Goal: Transaction & Acquisition: Obtain resource

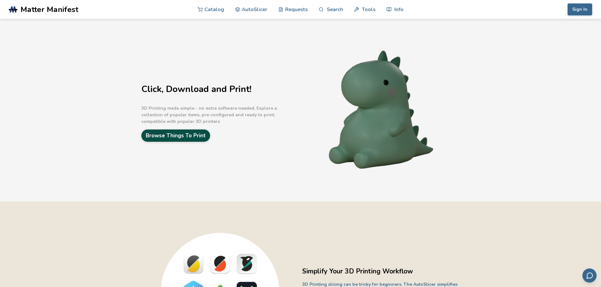
click at [181, 136] on link "Browse Things To Print" at bounding box center [175, 136] width 69 height 12
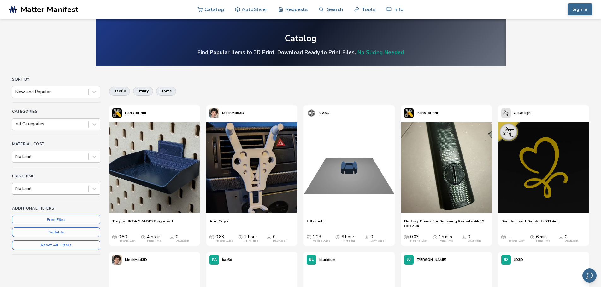
click at [48, 189] on div at bounding box center [50, 189] width 70 height 6
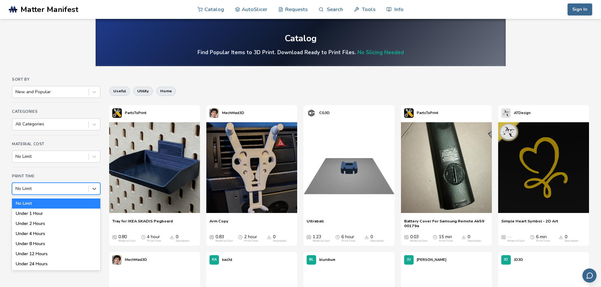
click at [60, 188] on div at bounding box center [50, 189] width 70 height 6
click at [52, 211] on div "Under 1 Hour" at bounding box center [56, 214] width 88 height 10
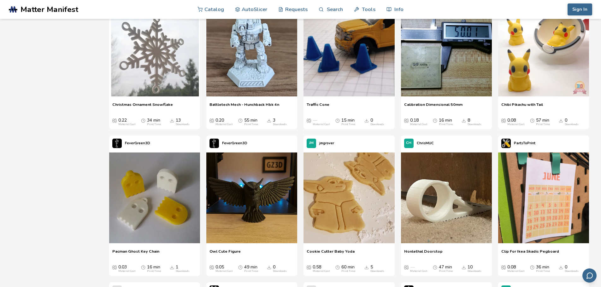
scroll to position [1292, 0]
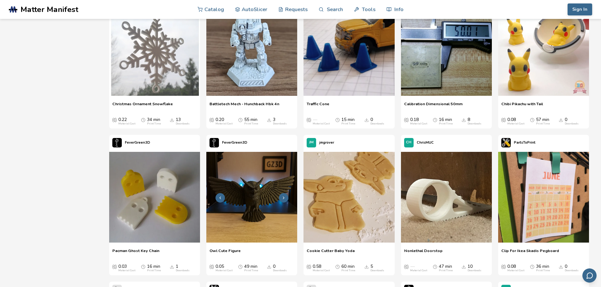
click at [258, 200] on img at bounding box center [251, 197] width 91 height 91
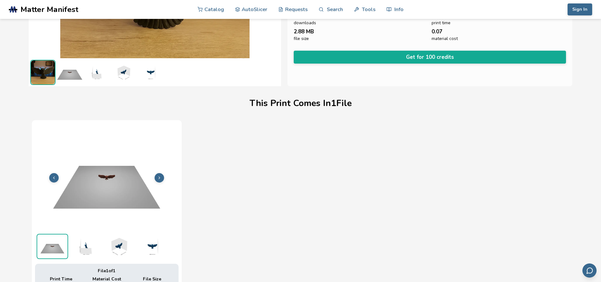
scroll to position [126, 0]
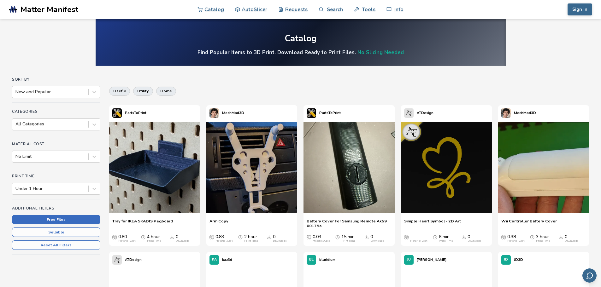
click at [62, 223] on button "Free Files" at bounding box center [56, 219] width 88 height 9
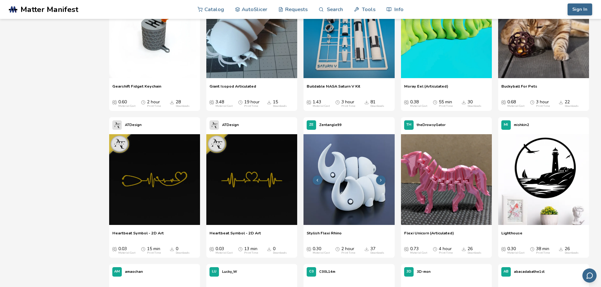
scroll to position [914, 0]
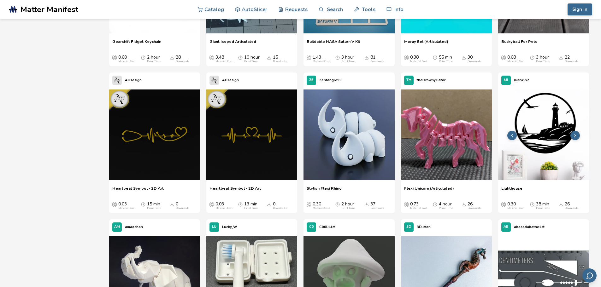
click at [547, 134] on img at bounding box center [543, 135] width 91 height 91
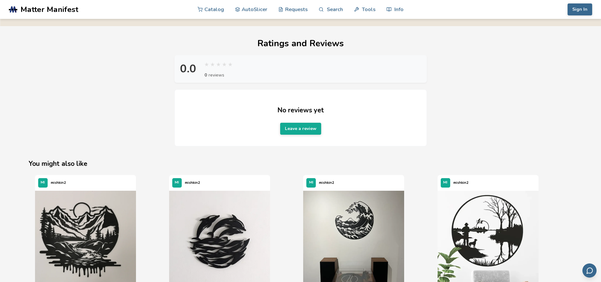
scroll to position [725, 0]
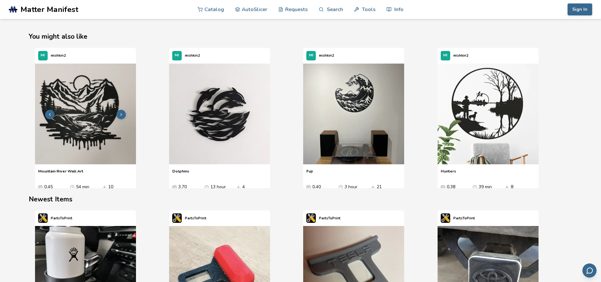
click at [70, 132] on img "1 / 4" at bounding box center [85, 114] width 101 height 101
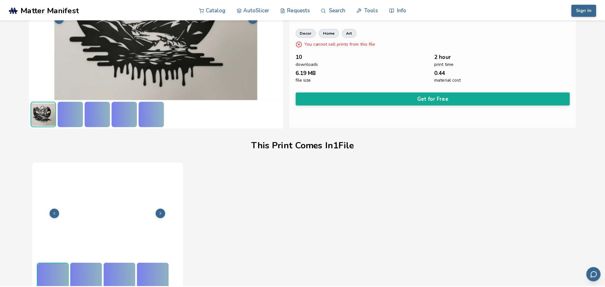
scroll to position [89, 0]
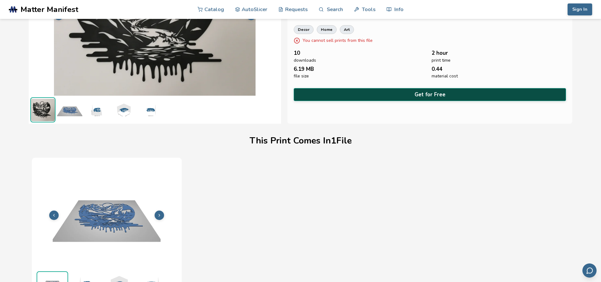
click at [418, 94] on button "Get for Free" at bounding box center [429, 94] width 272 height 13
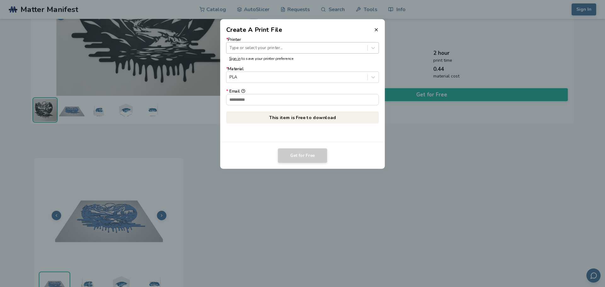
click at [257, 49] on div at bounding box center [296, 48] width 135 height 6
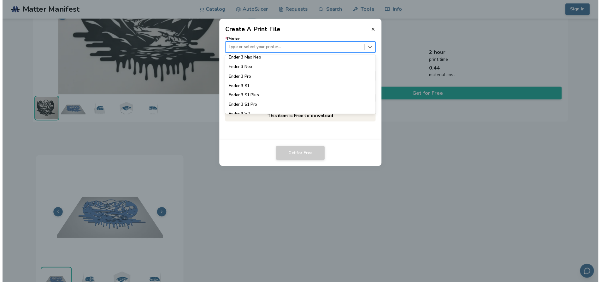
scroll to position [378, 0]
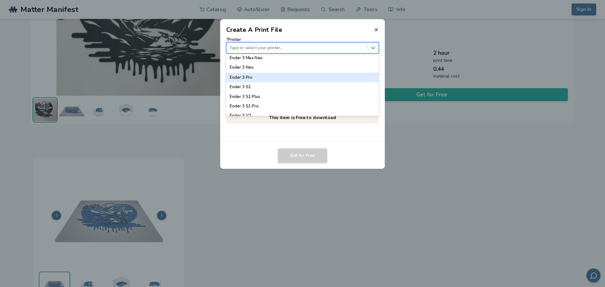
click at [254, 80] on div "Ender 3 Pro" at bounding box center [302, 77] width 153 height 9
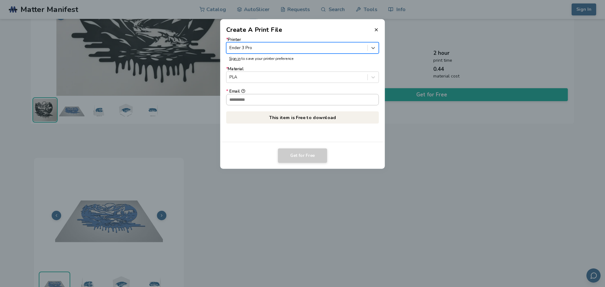
click at [255, 102] on input "* Email" at bounding box center [303, 99] width 152 height 11
click at [252, 102] on input "* Email" at bounding box center [303, 99] width 152 height 11
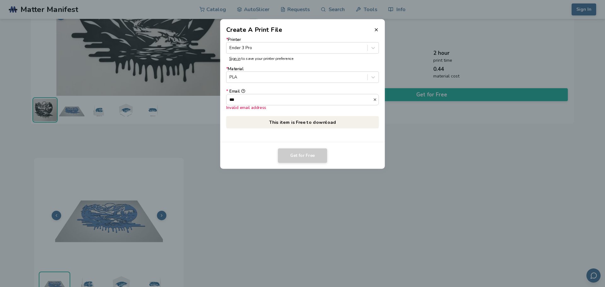
type input "**********"
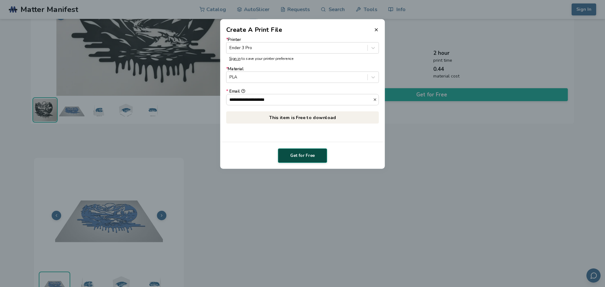
click at [306, 159] on button "Get for Free" at bounding box center [302, 155] width 49 height 15
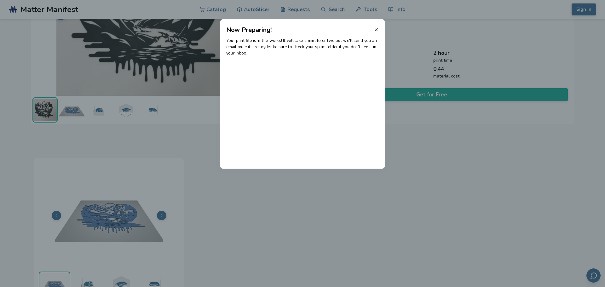
click at [376, 30] on line at bounding box center [376, 29] width 3 height 3
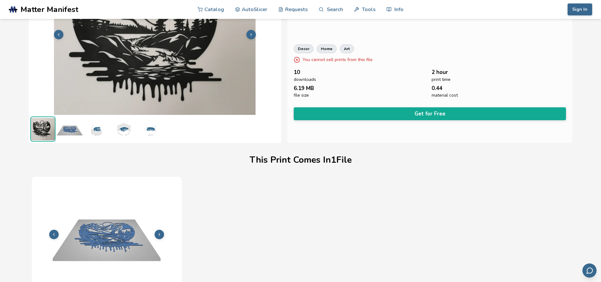
scroll to position [0, 0]
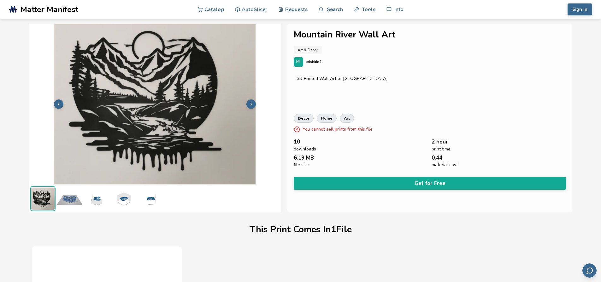
drag, startPoint x: 468, startPoint y: 61, endPoint x: 486, endPoint y: 32, distance: 34.3
click at [468, 61] on div "MI mishkin2" at bounding box center [429, 61] width 272 height 9
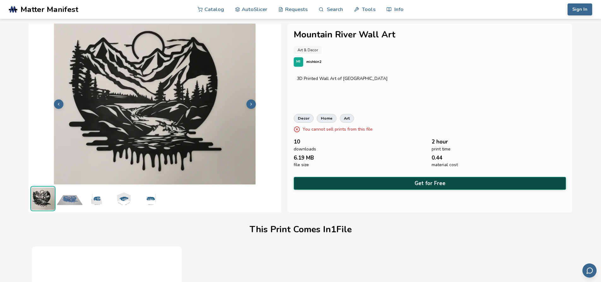
click at [421, 186] on button "Get for Free" at bounding box center [429, 183] width 272 height 13
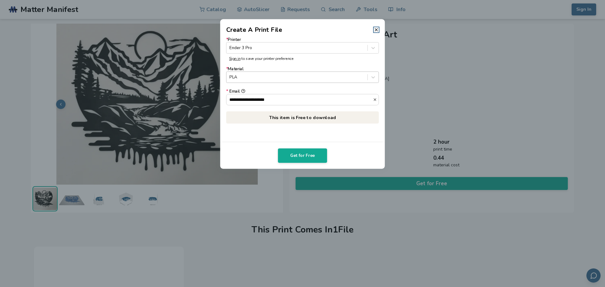
click at [288, 78] on div at bounding box center [296, 77] width 135 height 6
click at [311, 117] on p "This item is Free to download" at bounding box center [302, 117] width 153 height 12
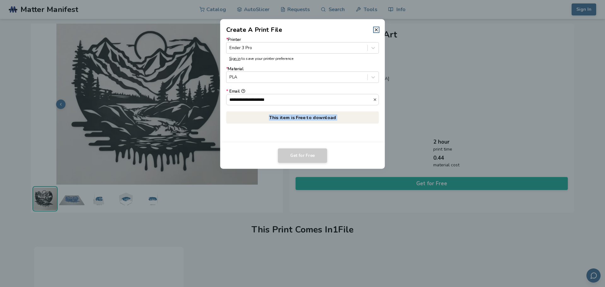
click at [333, 136] on div "**********" at bounding box center [302, 88] width 165 height 108
click at [378, 30] on icon at bounding box center [376, 29] width 5 height 5
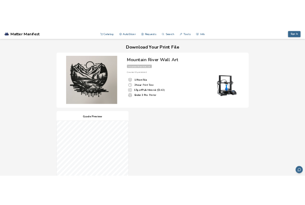
scroll to position [126, 0]
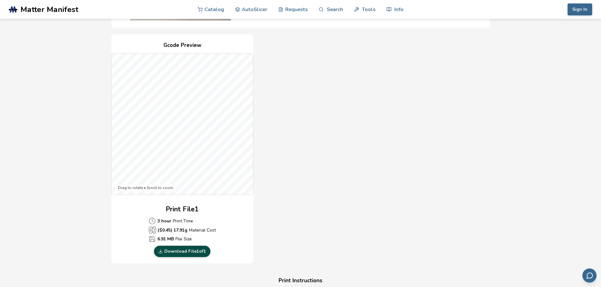
click at [183, 253] on link "Download File 1 of 1" at bounding box center [182, 251] width 56 height 11
